Goal: Navigation & Orientation: Find specific page/section

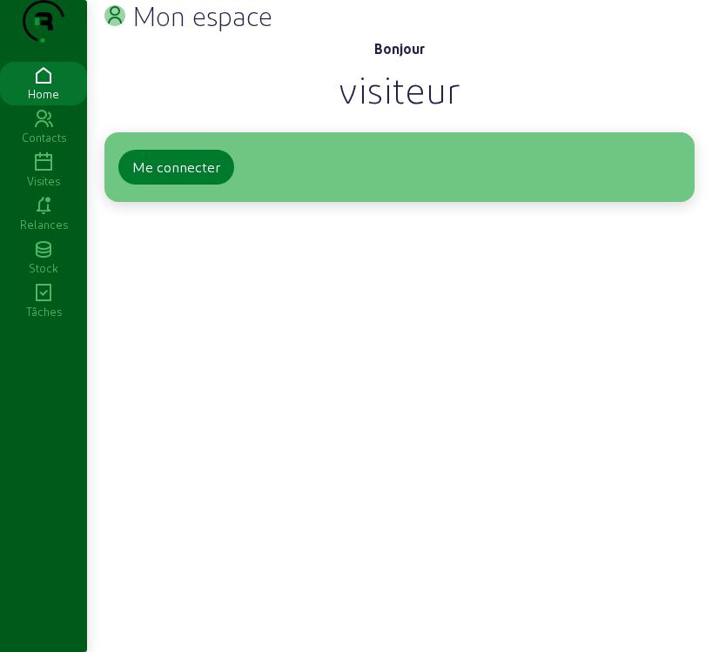
click at [183, 178] on div "Me connecter" at bounding box center [176, 167] width 88 height 21
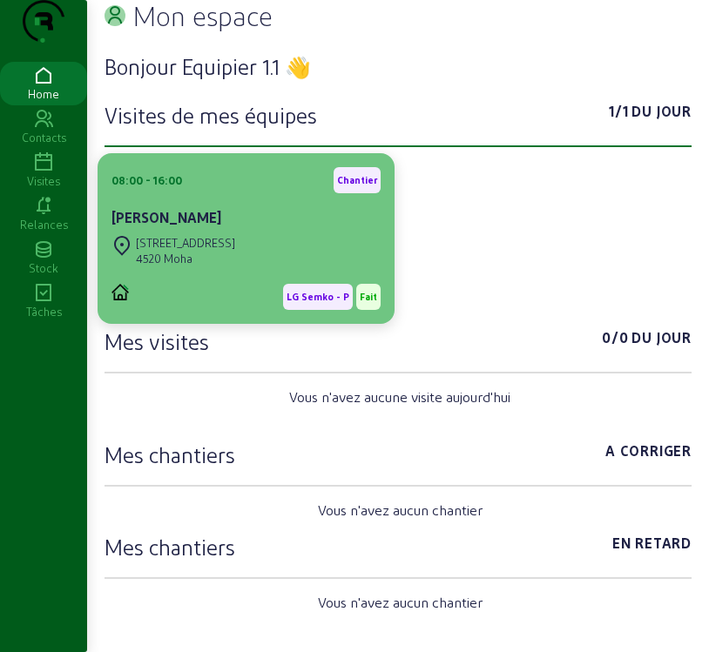
click at [235, 267] on div "4520 Moha" at bounding box center [185, 259] width 99 height 16
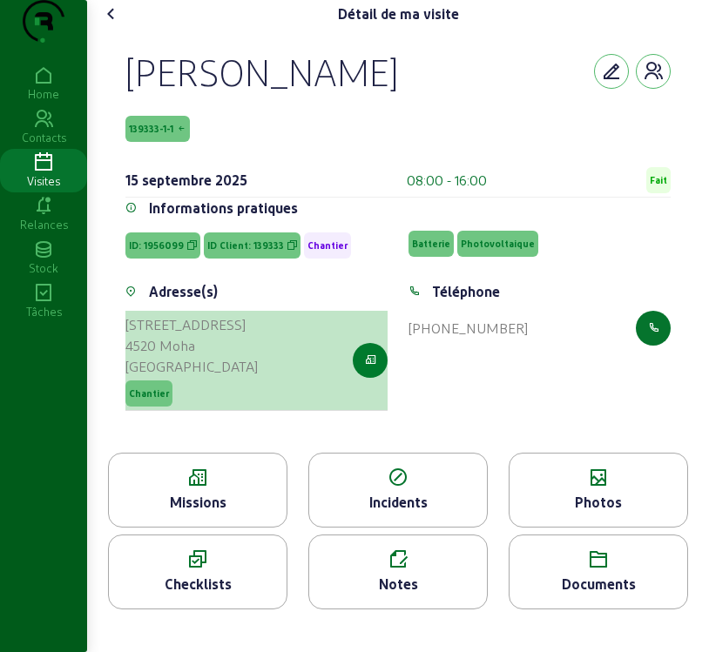
click at [373, 378] on button "button" at bounding box center [370, 360] width 35 height 35
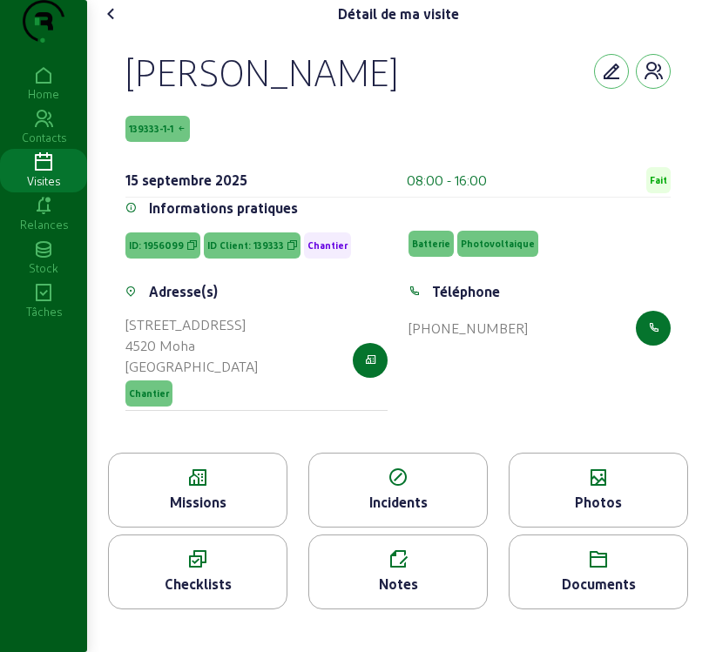
click at [227, 513] on div "Missions" at bounding box center [198, 502] width 178 height 21
